Goal: Check status: Check status

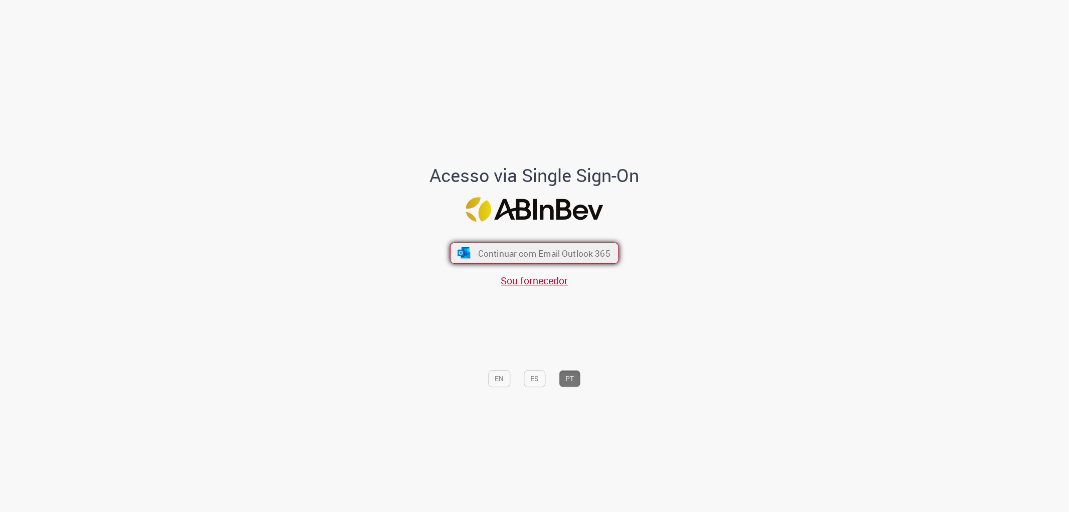
click at [582, 253] on span "Continuar com Email Outlook 365" at bounding box center [544, 253] width 132 height 12
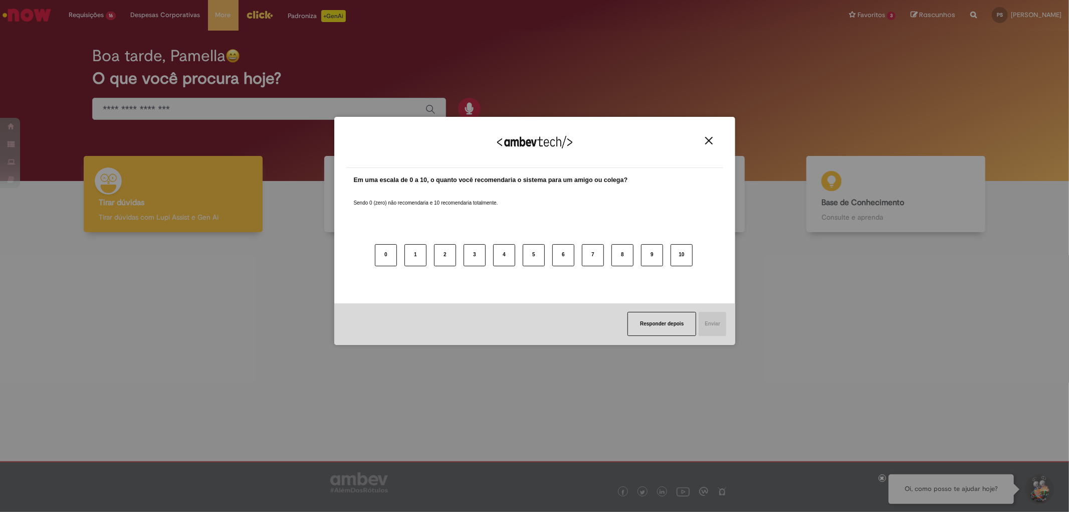
click at [712, 137] on img "Close" at bounding box center [709, 141] width 8 height 8
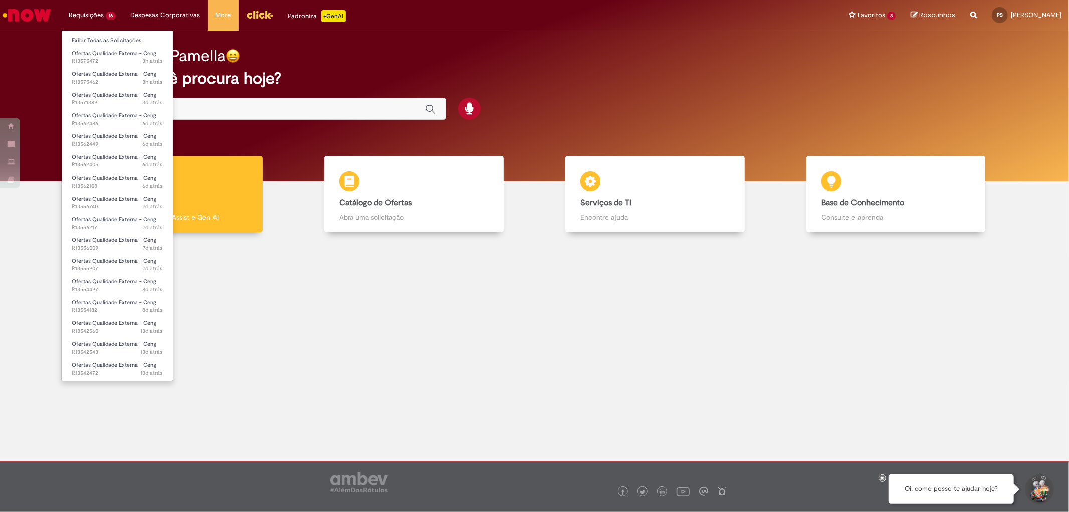
click at [72, 17] on li "Requisições 16 Exibir Todas as Solicitações Ofertas Qualidade Externa - Ceng 3h…" at bounding box center [92, 15] width 62 height 30
click at [111, 84] on span "3h atrás 3 horas atrás R13575462" at bounding box center [117, 82] width 91 height 8
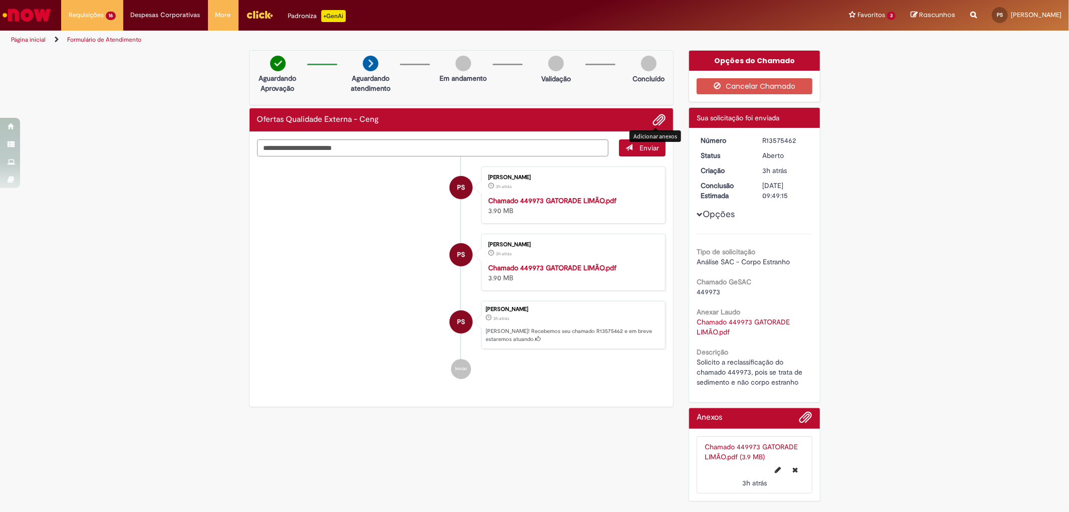
click at [654, 123] on span "Adicionar anexos" at bounding box center [659, 120] width 12 height 12
click at [653, 123] on span "Adicionar anexos" at bounding box center [659, 120] width 12 height 12
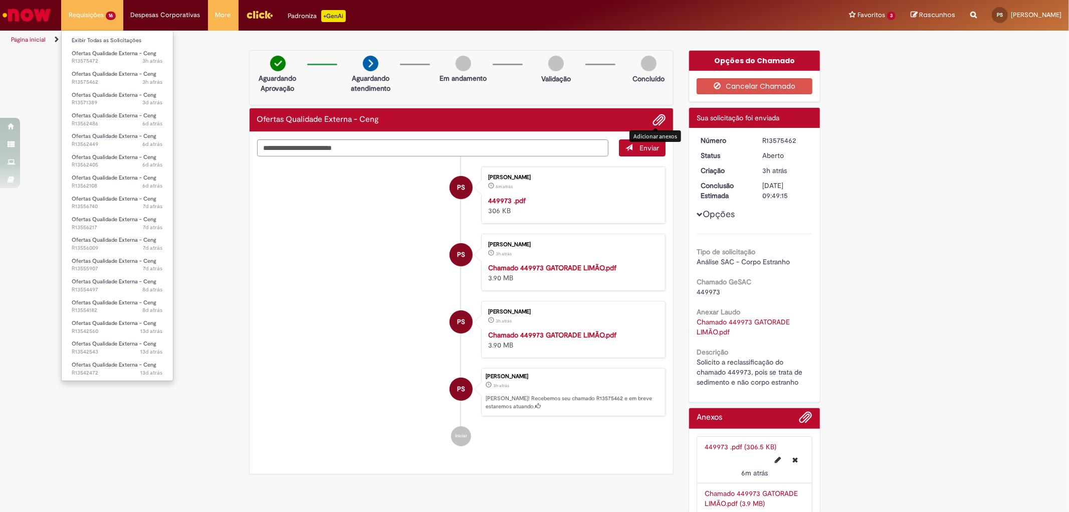
click at [121, 14] on li "Requisições 16 Exibir Todas as Solicitações Ofertas Qualidade Externa - Ceng 3h…" at bounding box center [92, 15] width 62 height 30
click at [120, 375] on span "13d atrás 13 dias atrás R13542472" at bounding box center [117, 373] width 91 height 8
